Goal: Task Accomplishment & Management: Complete application form

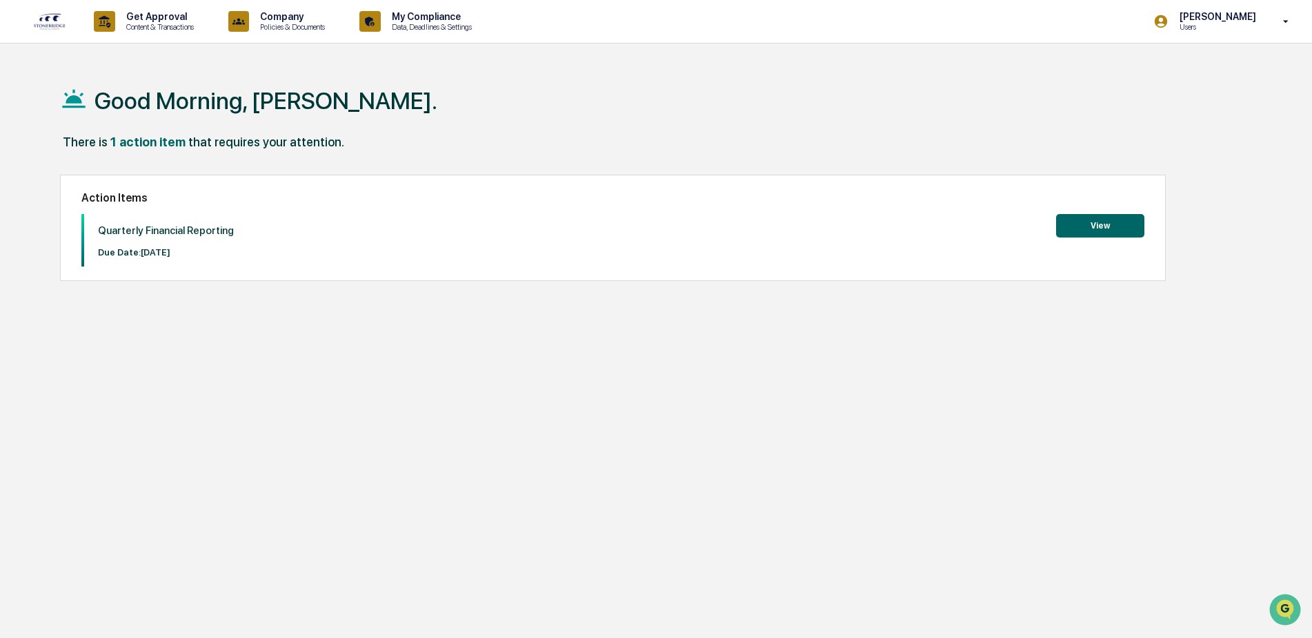
click at [1104, 221] on button "View" at bounding box center [1100, 225] width 88 height 23
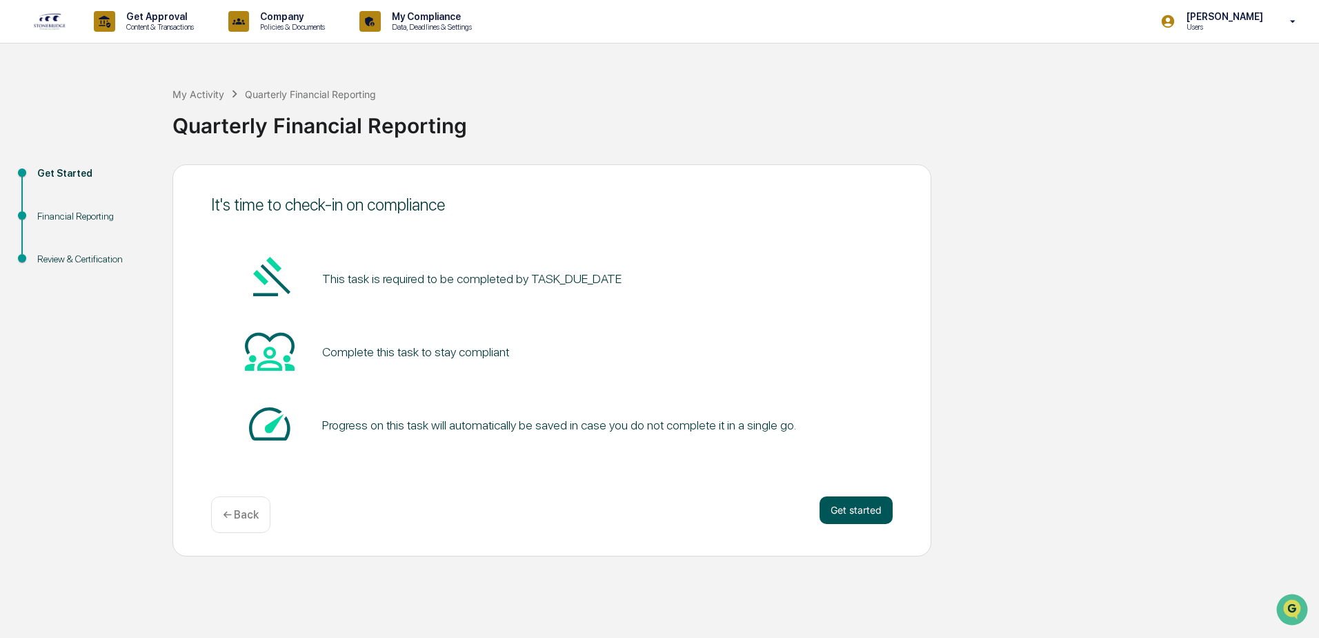
click at [840, 509] on button "Get started" at bounding box center [856, 510] width 73 height 28
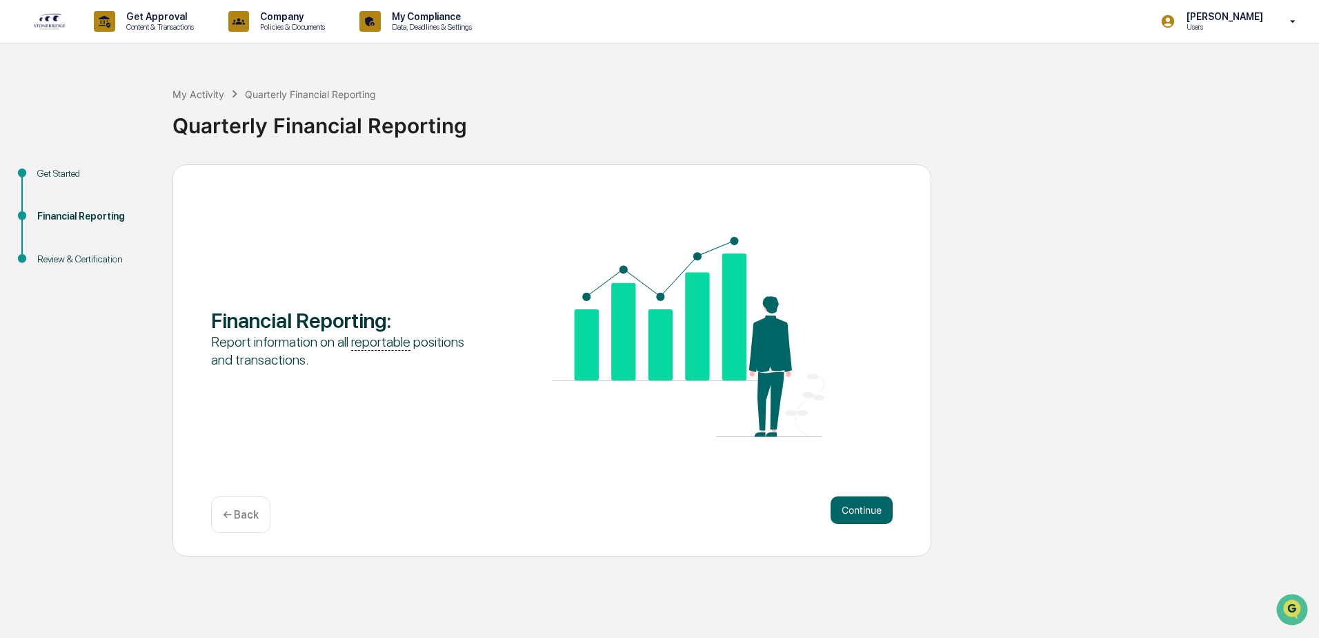
click at [840, 509] on button "Continue" at bounding box center [862, 510] width 62 height 28
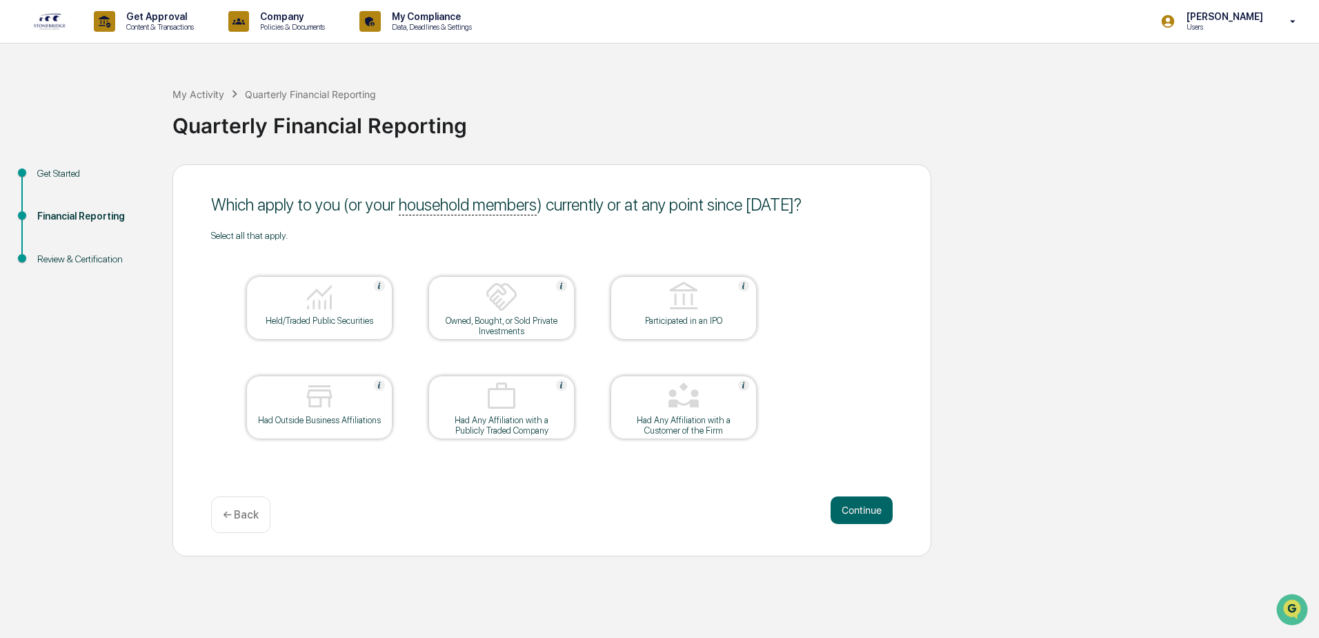
click at [840, 509] on button "Continue" at bounding box center [862, 510] width 62 height 28
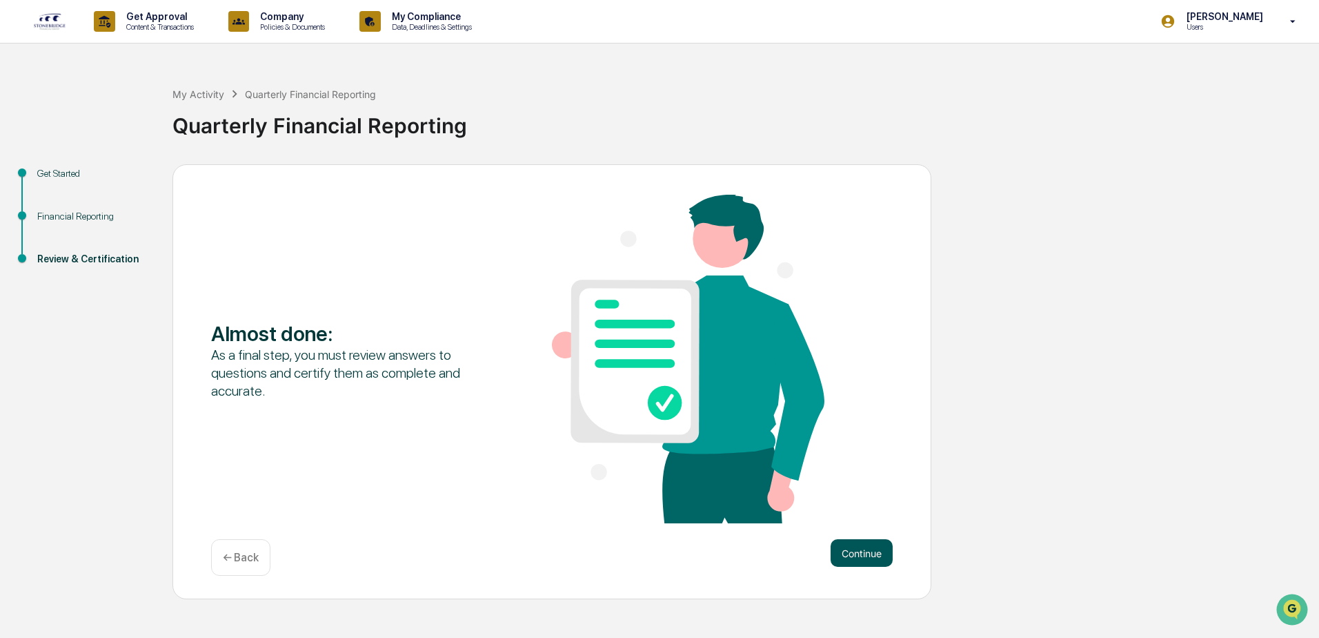
click at [859, 542] on button "Continue" at bounding box center [862, 553] width 62 height 28
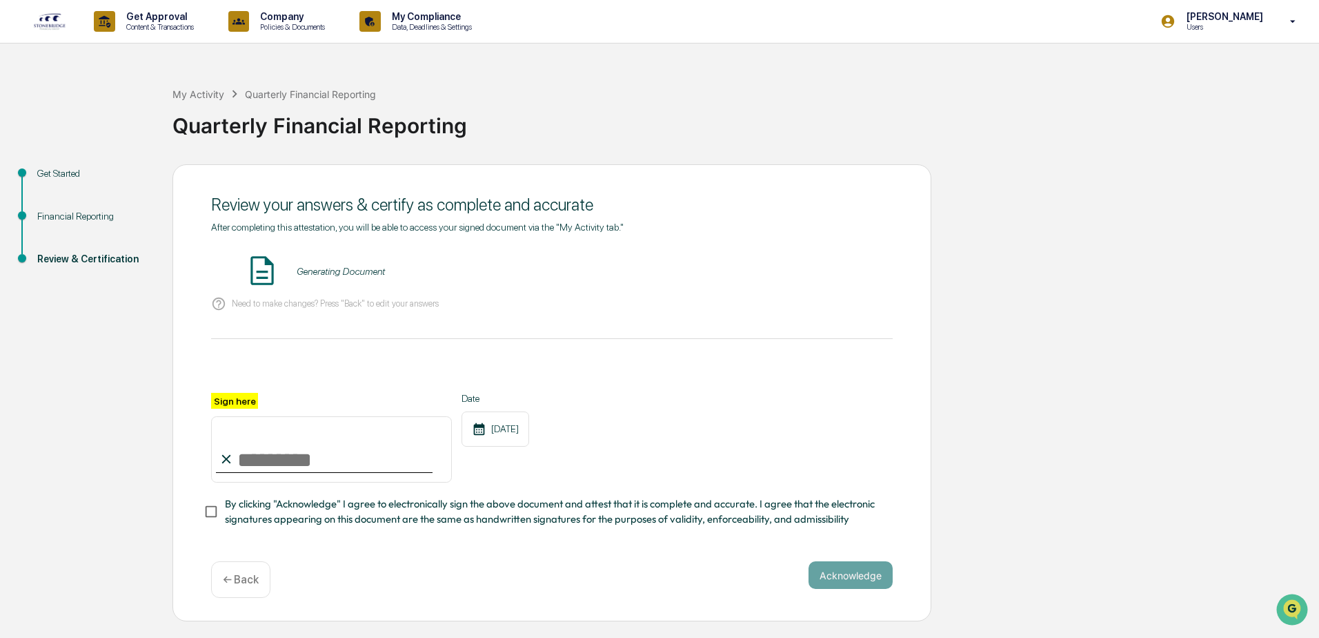
click at [241, 460] on input "Sign here" at bounding box center [331, 449] width 241 height 66
type input "**********"
click at [885, 583] on button "Acknowledge" at bounding box center [851, 575] width 84 height 28
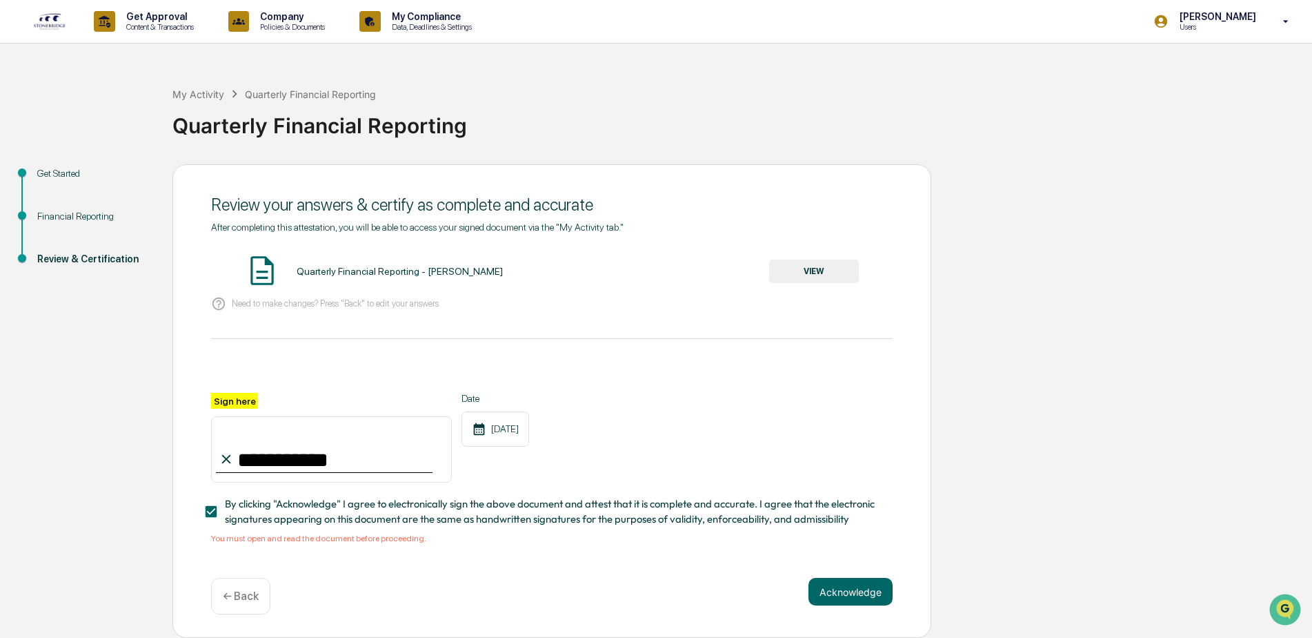
click at [808, 271] on button "VIEW" at bounding box center [814, 270] width 90 height 23
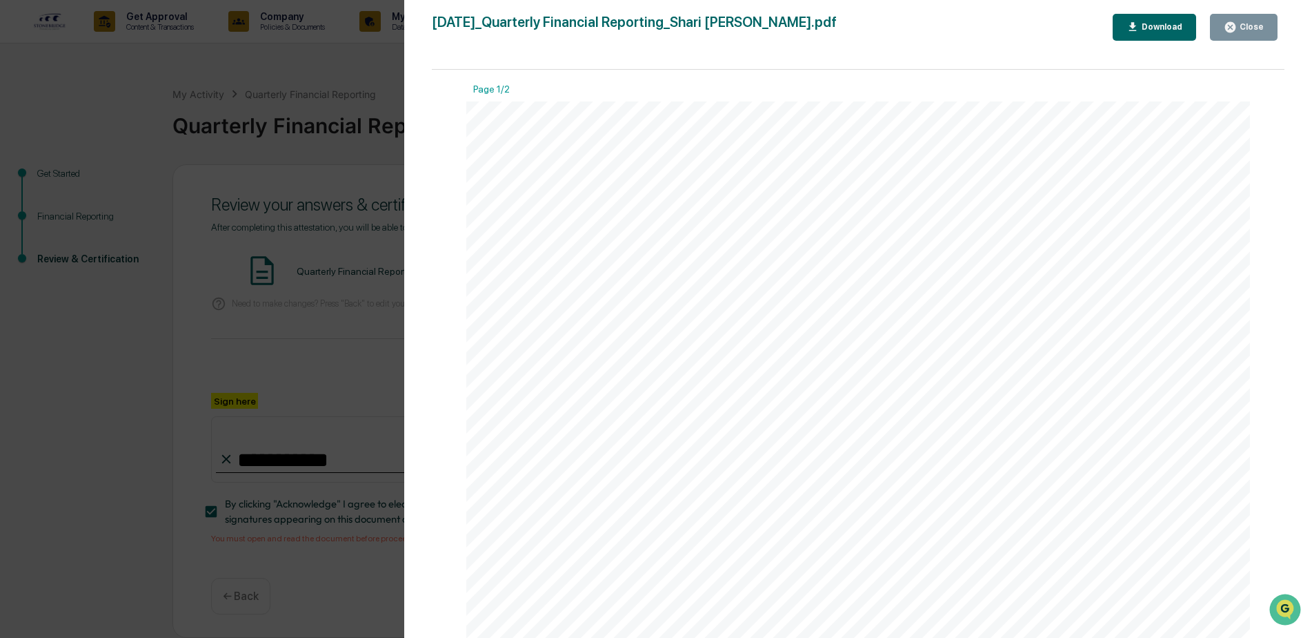
click at [1140, 22] on icon "button" at bounding box center [1133, 27] width 13 height 13
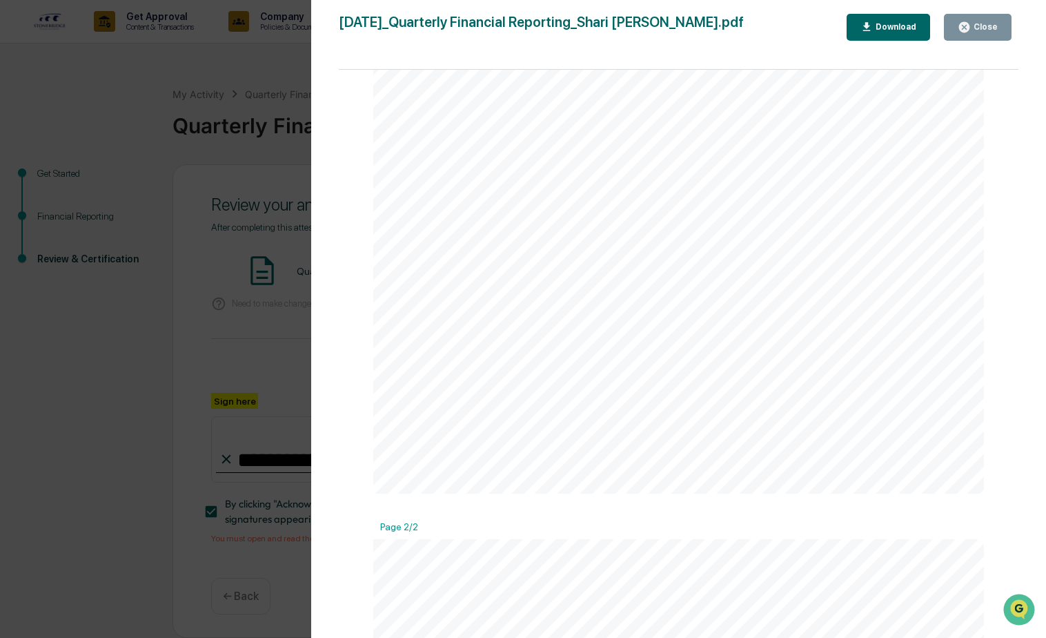
scroll to position [483, 0]
click at [978, 13] on div "Version History [DATE] 01:09 PM [PERSON_NAME] [DATE]_Quarterly Financial Report…" at bounding box center [678, 332] width 735 height 665
click at [978, 21] on div "Close" at bounding box center [978, 27] width 40 height 13
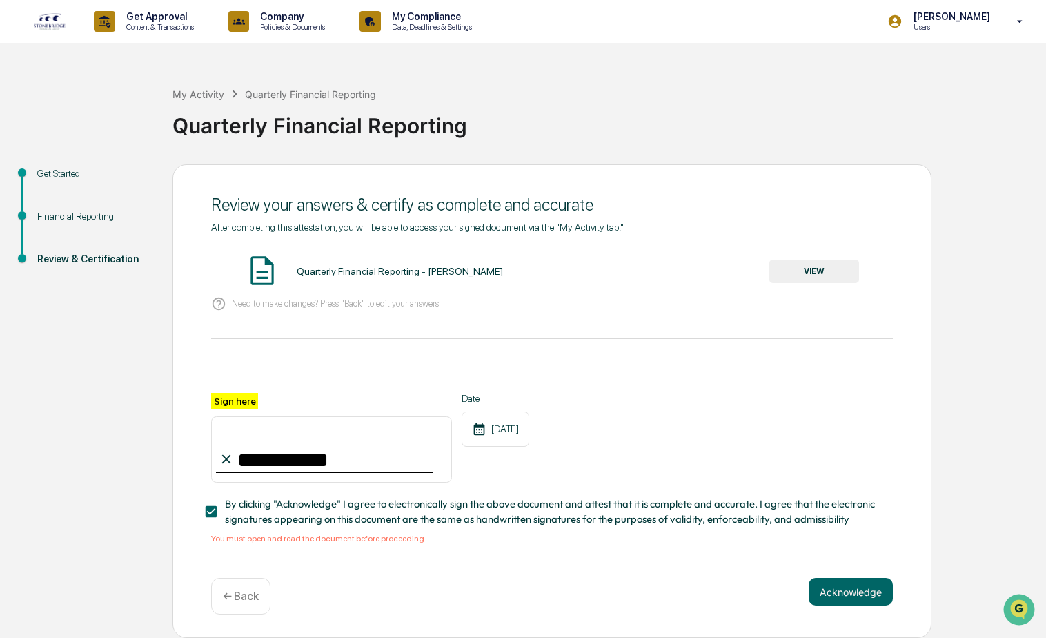
scroll to position [4, 0]
click at [849, 577] on div "**********" at bounding box center [551, 401] width 759 height 474
click at [824, 266] on button "VIEW" at bounding box center [814, 270] width 90 height 23
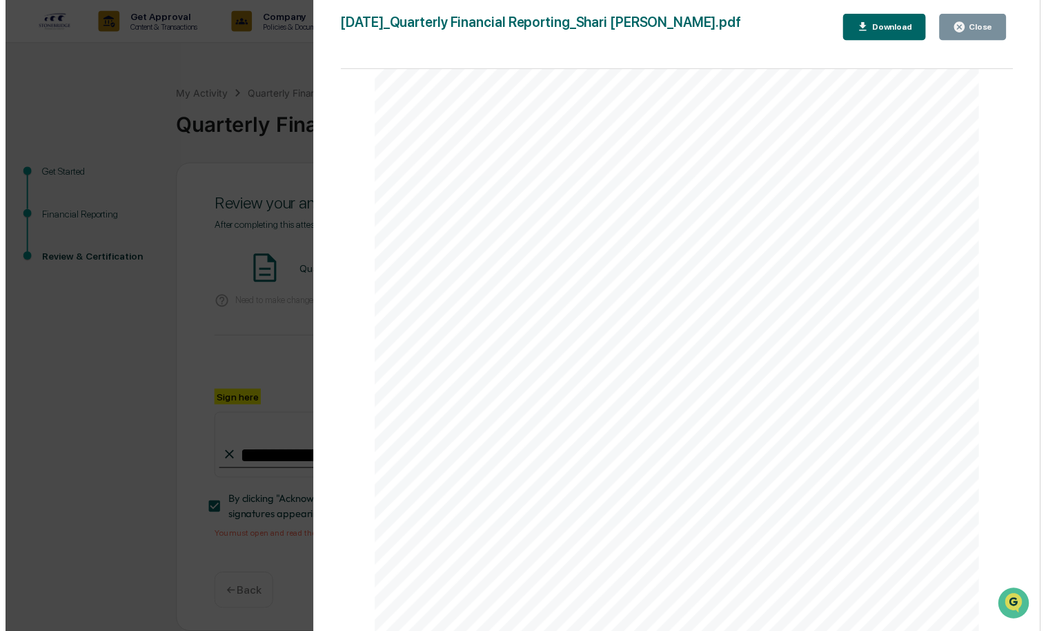
scroll to position [1237, 0]
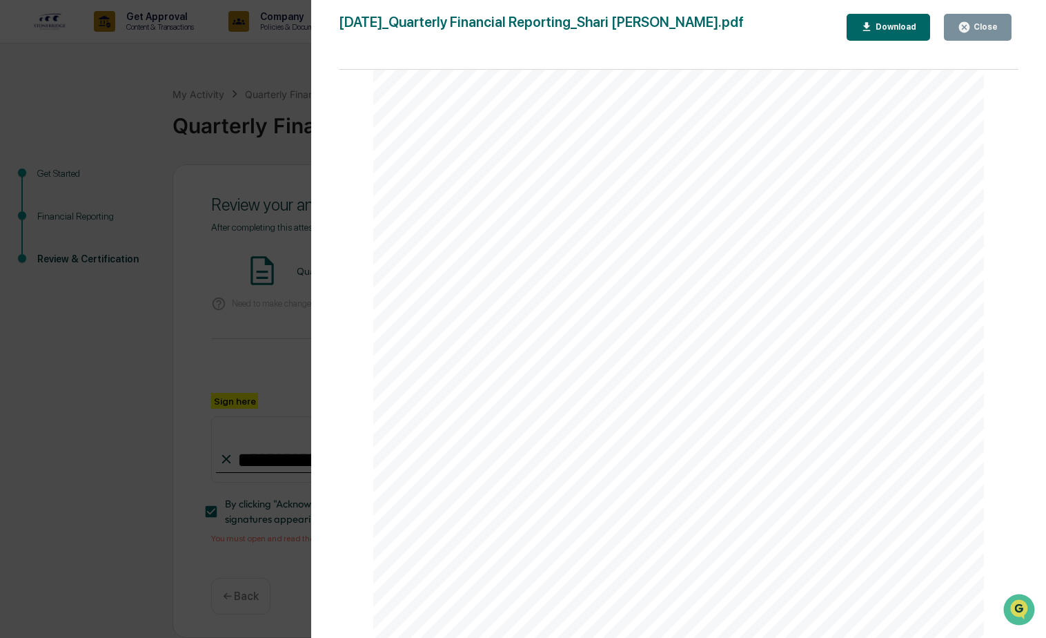
click at [963, 28] on icon "button" at bounding box center [964, 27] width 10 height 10
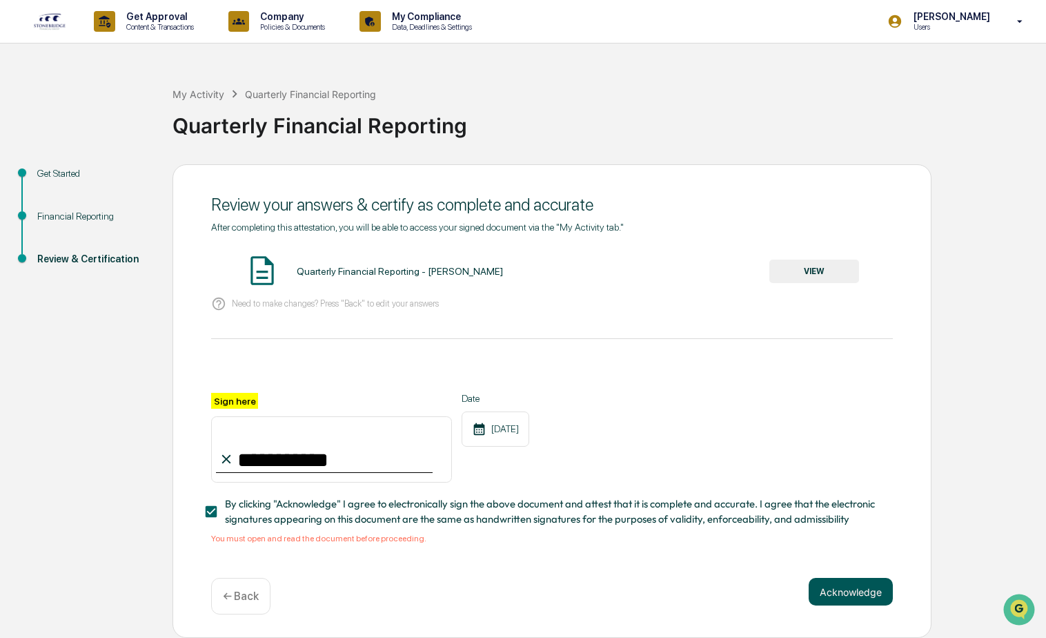
click at [857, 586] on button "Acknowledge" at bounding box center [851, 591] width 84 height 28
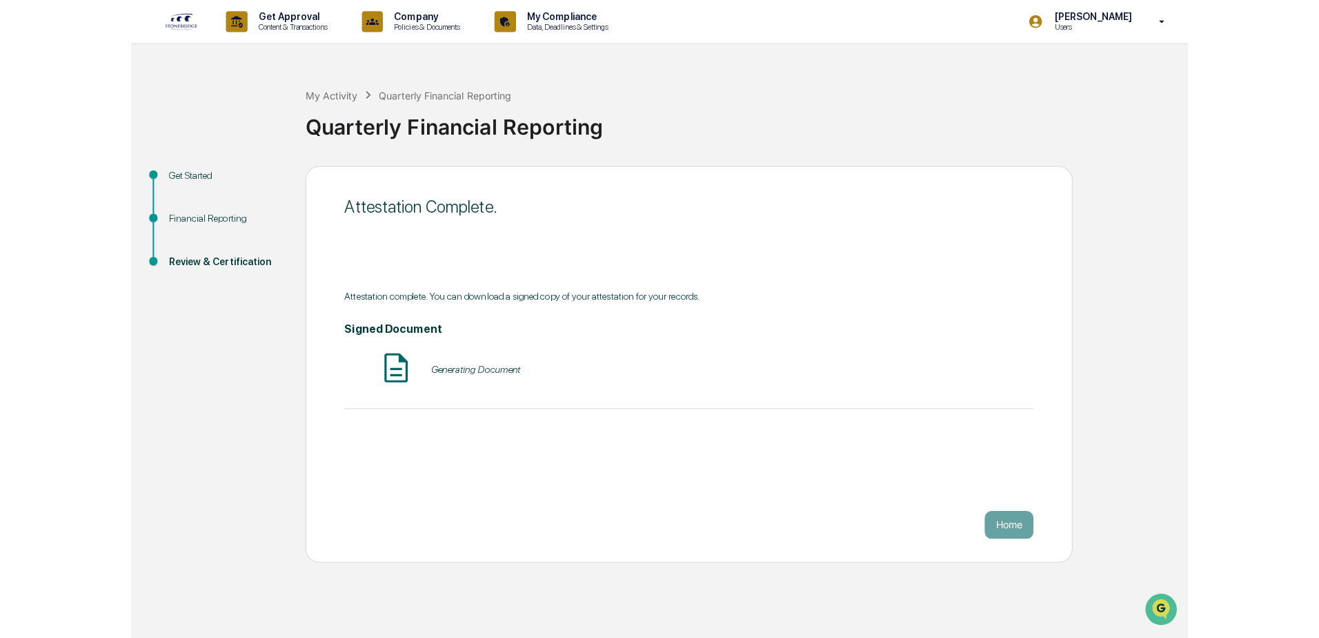
scroll to position [0, 0]
